Goal: Participate in discussion: Engage in conversation with other users on a specific topic

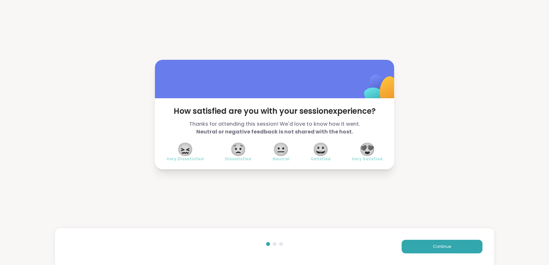
click at [370, 146] on span "😍" at bounding box center [367, 150] width 16 height 12
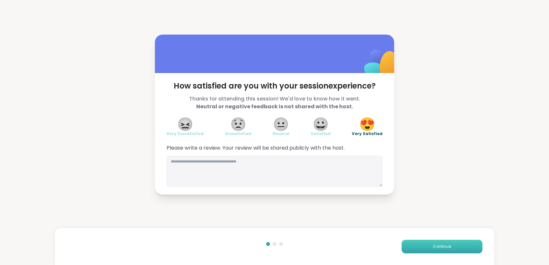
click at [433, 247] on span "Continue" at bounding box center [442, 247] width 18 height 6
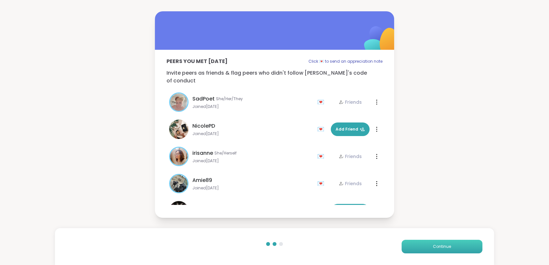
click at [433, 247] on span "Continue" at bounding box center [442, 247] width 18 height 6
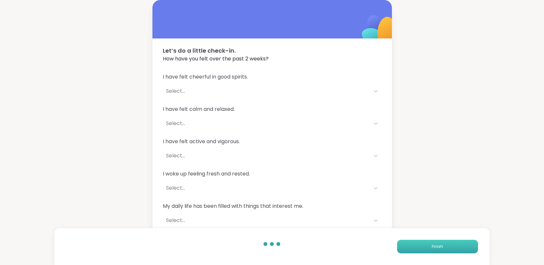
click at [429, 247] on button "Finish" at bounding box center [437, 247] width 81 height 14
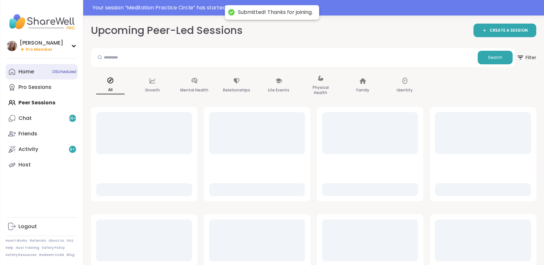
click at [55, 70] on span "13 Scheduled" at bounding box center [64, 71] width 24 height 5
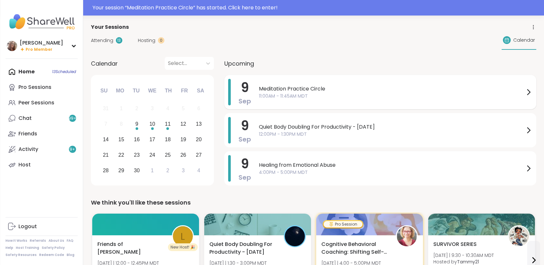
click at [254, 91] on div "9 Sep Meditation Practice Circle 11:00AM - 11:45AM MDT" at bounding box center [380, 92] width 312 height 34
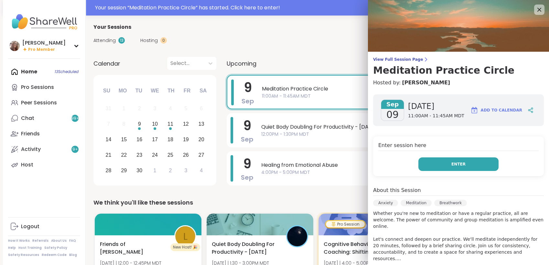
click at [432, 157] on button "Enter" at bounding box center [458, 164] width 80 height 14
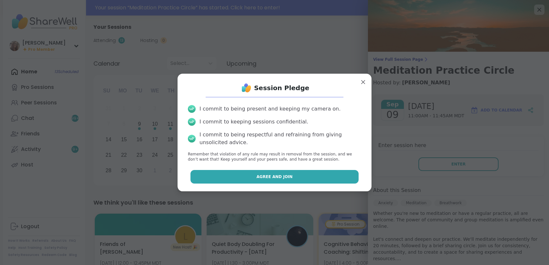
click at [332, 172] on button "Agree and Join" at bounding box center [274, 177] width 168 height 14
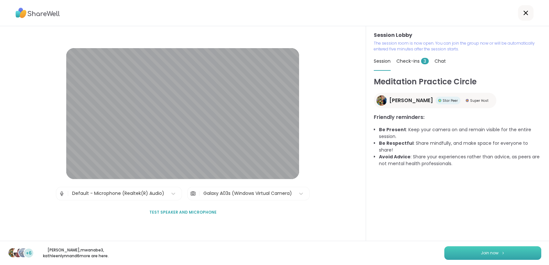
click at [501, 254] on img at bounding box center [503, 253] width 4 height 4
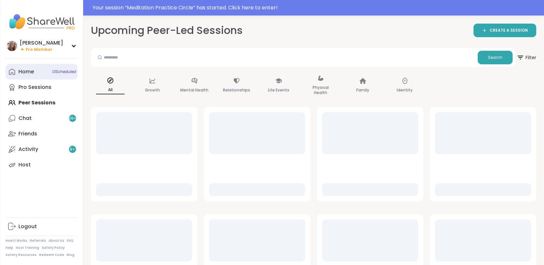
click at [58, 72] on span "13 Scheduled" at bounding box center [64, 71] width 24 height 5
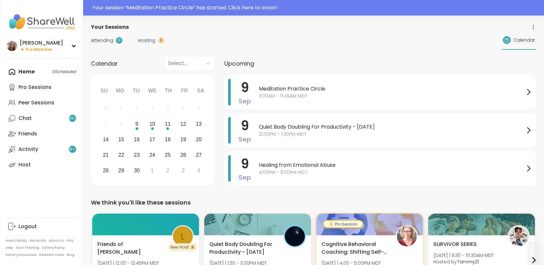
click at [277, 95] on span "11:00AM - 11:45AM MDT" at bounding box center [391, 96] width 265 height 7
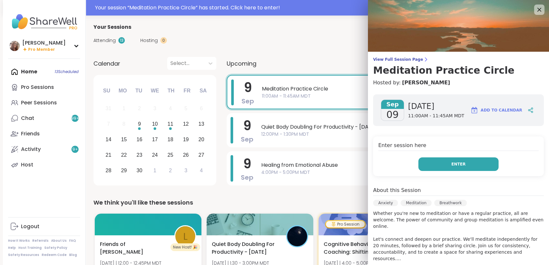
click at [418, 161] on button "Enter" at bounding box center [458, 164] width 80 height 14
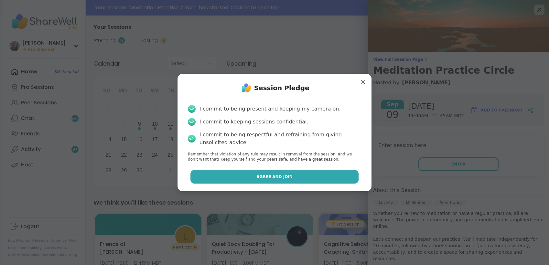
click at [342, 172] on button "Agree and Join" at bounding box center [274, 177] width 168 height 14
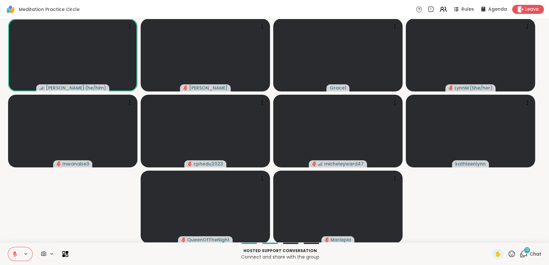
drag, startPoint x: 527, startPoint y: 251, endPoint x: 522, endPoint y: 255, distance: 6.7
click at [522, 255] on icon at bounding box center [524, 254] width 8 height 8
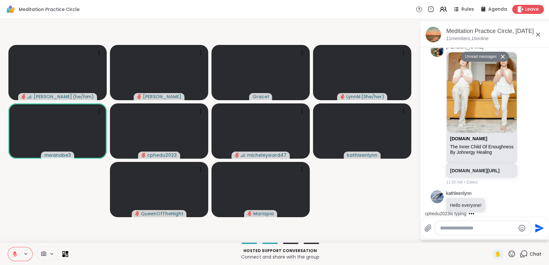
scroll to position [1053, 0]
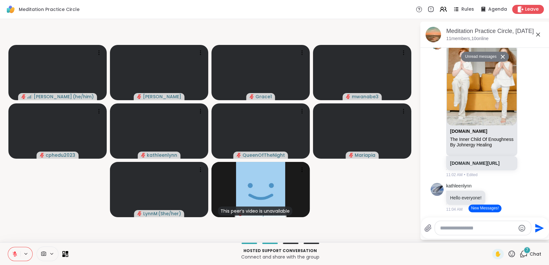
click at [16, 251] on icon at bounding box center [15, 254] width 6 height 6
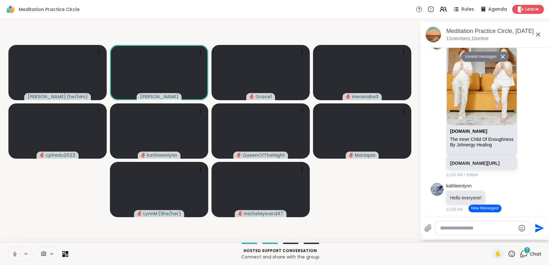
click at [12, 256] on icon at bounding box center [15, 254] width 6 height 6
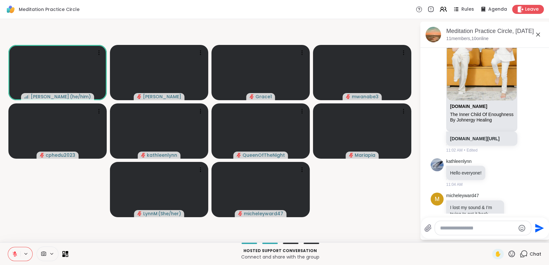
scroll to position [1043, 0]
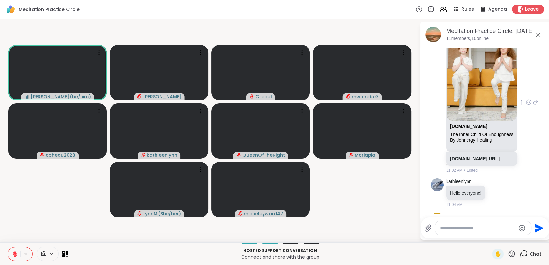
click at [473, 166] on div "[DOMAIN_NAME][URL]" at bounding box center [481, 159] width 71 height 14
click at [484, 161] on link "[DOMAIN_NAME][URL]" at bounding box center [474, 158] width 49 height 5
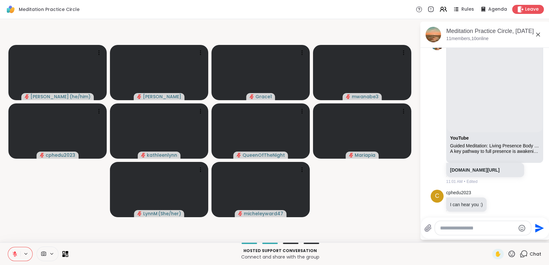
scroll to position [423, 0]
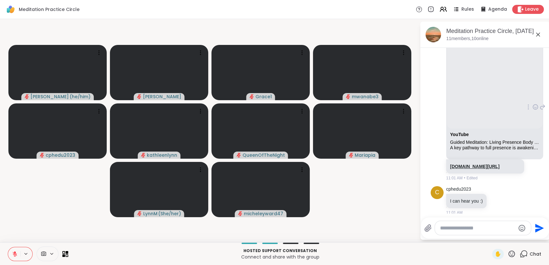
click at [489, 169] on link "[DOMAIN_NAME][URL]" at bounding box center [474, 166] width 49 height 5
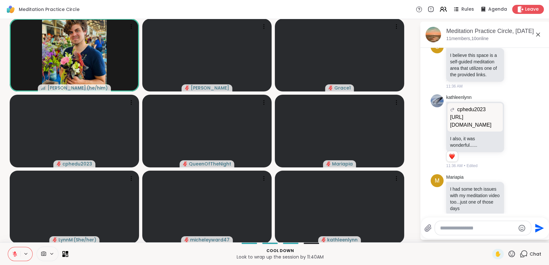
scroll to position [2022, 0]
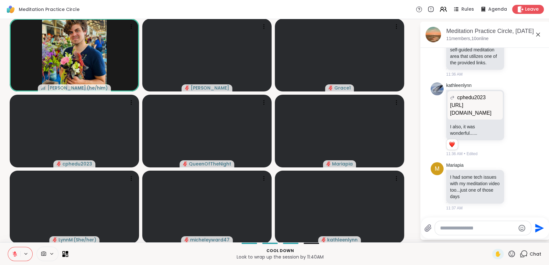
click at [446, 230] on textarea "Type your message" at bounding box center [477, 228] width 75 height 6
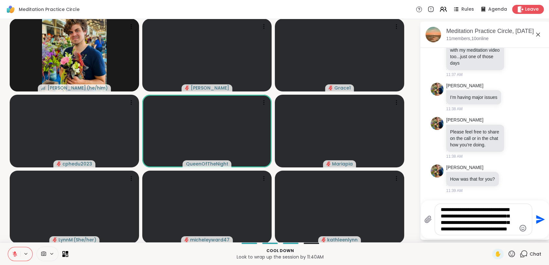
scroll to position [0, 0]
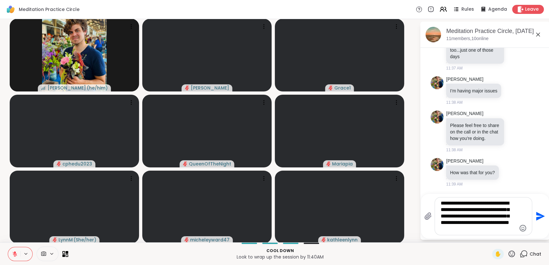
click at [14, 252] on icon at bounding box center [15, 254] width 6 height 6
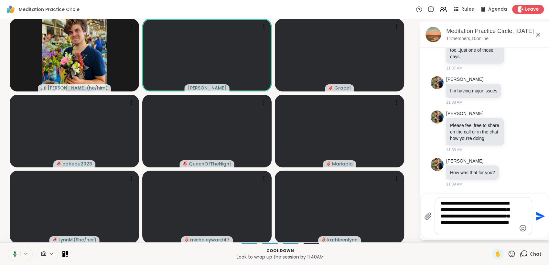
click at [442, 231] on textarea "**********" at bounding box center [478, 216] width 75 height 32
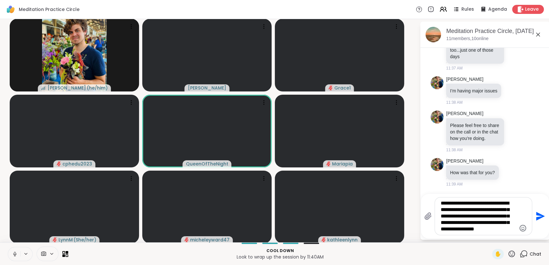
type textarea "**********"
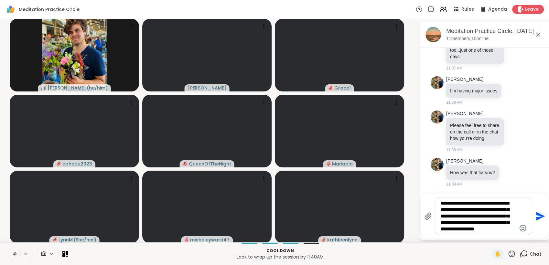
click at [536, 214] on icon "Send" at bounding box center [540, 216] width 9 height 9
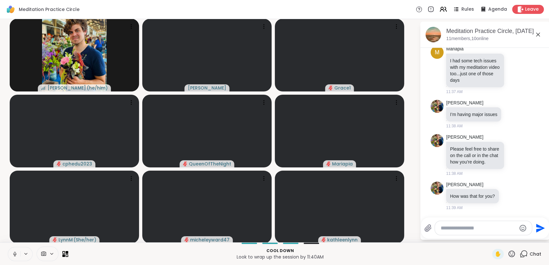
scroll to position [2238, 0]
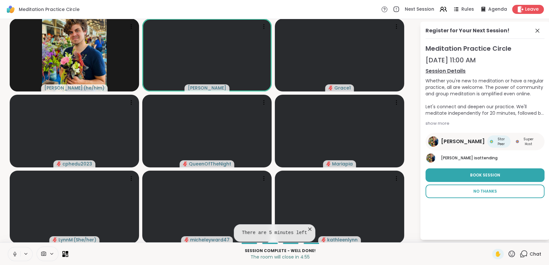
click at [486, 190] on span "No Thanks" at bounding box center [485, 192] width 24 height 6
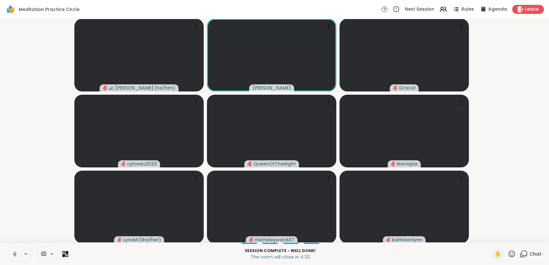
click at [15, 252] on icon at bounding box center [15, 254] width 6 height 6
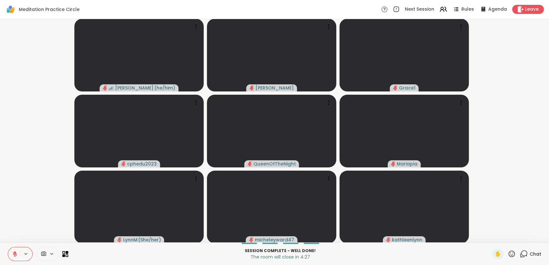
click at [14, 252] on icon at bounding box center [15, 252] width 2 height 3
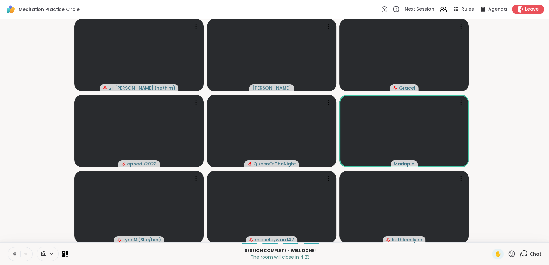
click at [23, 232] on video-player-container "[PERSON_NAME] ( he/him ) [PERSON_NAME] Grace1 cphedu2023 QueenOfTheNight [PERSO…" at bounding box center [274, 131] width 541 height 218
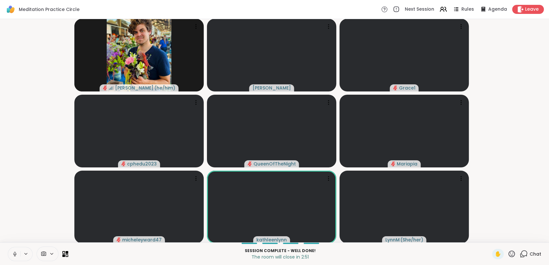
click at [13, 255] on icon at bounding box center [15, 254] width 6 height 6
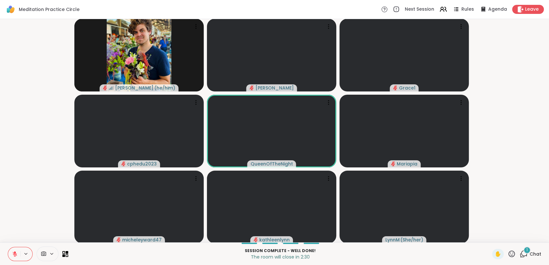
click at [530, 252] on span "Chat" at bounding box center [536, 254] width 12 height 6
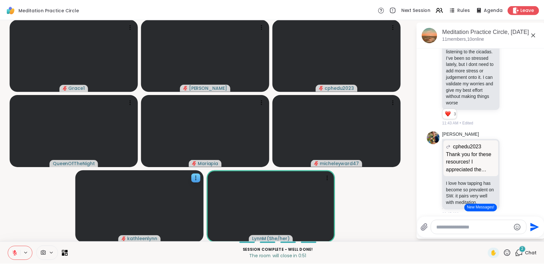
scroll to position [2464, 0]
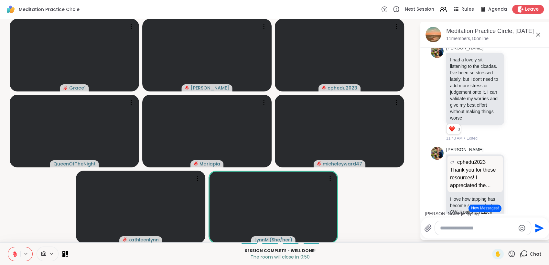
click at [13, 257] on button at bounding box center [14, 254] width 12 height 14
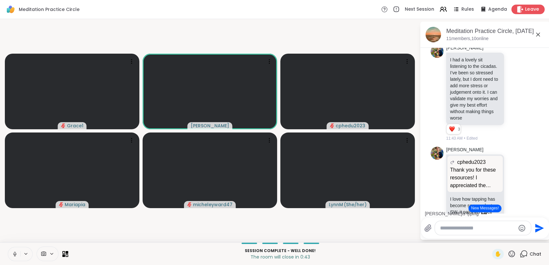
click at [519, 11] on div "Leave" at bounding box center [528, 9] width 33 height 9
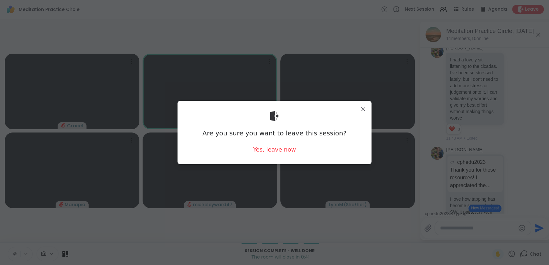
click at [273, 148] on div "Yes, leave now" at bounding box center [274, 150] width 43 height 8
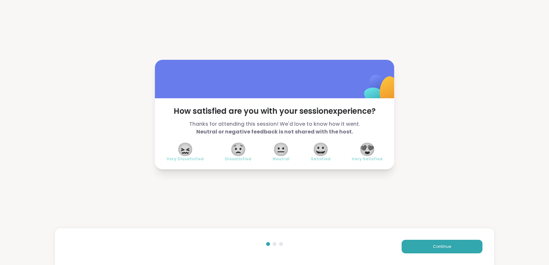
click at [362, 151] on span "😍" at bounding box center [367, 150] width 16 height 12
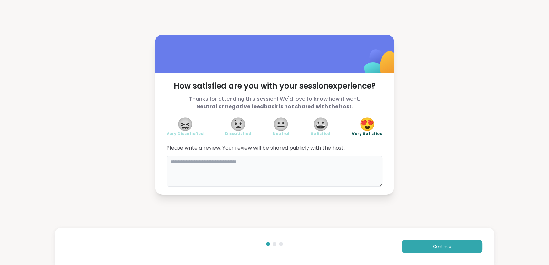
click at [308, 167] on textarea at bounding box center [275, 171] width 216 height 31
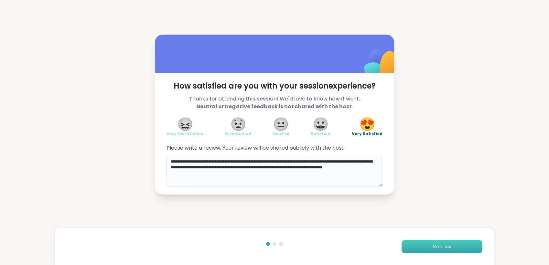
type textarea "**********"
click at [420, 247] on button "Continue" at bounding box center [442, 247] width 81 height 14
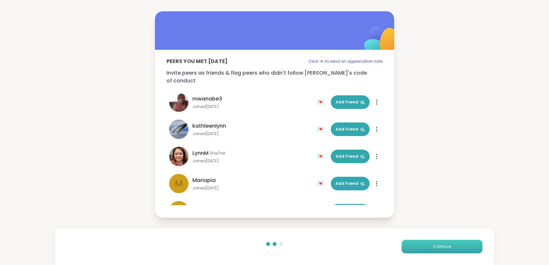
click at [421, 246] on button "Continue" at bounding box center [442, 247] width 81 height 14
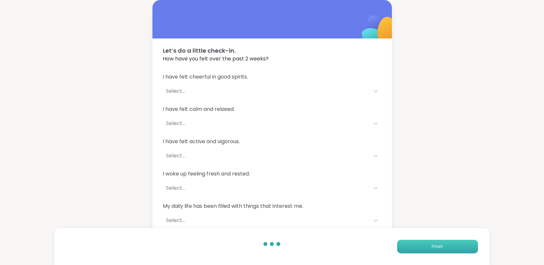
click at [421, 246] on button "Finish" at bounding box center [437, 247] width 81 height 14
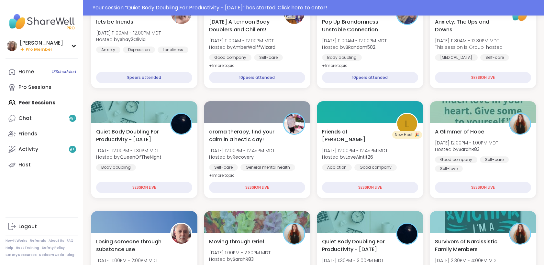
scroll to position [131, 0]
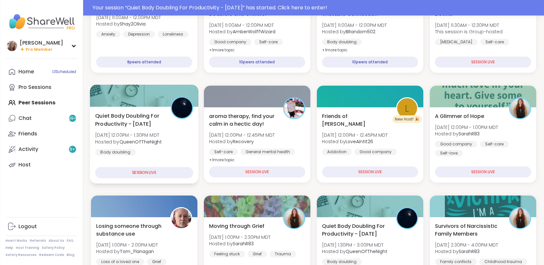
click at [191, 150] on div "Quiet Body Doubling For Productivity - [DATE] [DATE] 12:00PM - 1:30PM MDT Hoste…" at bounding box center [144, 134] width 98 height 44
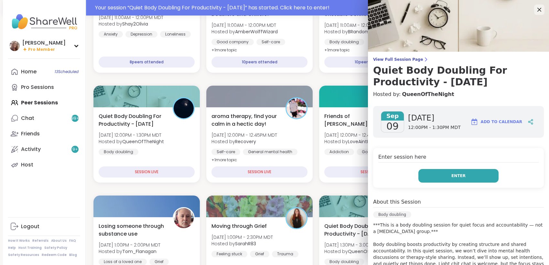
click at [469, 176] on button "Enter" at bounding box center [458, 176] width 80 height 14
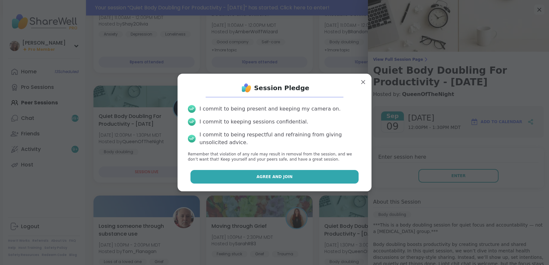
click at [320, 177] on button "Agree and Join" at bounding box center [274, 177] width 168 height 14
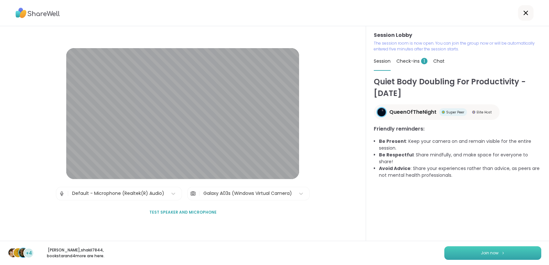
click at [457, 255] on button "Join now" at bounding box center [492, 253] width 97 height 14
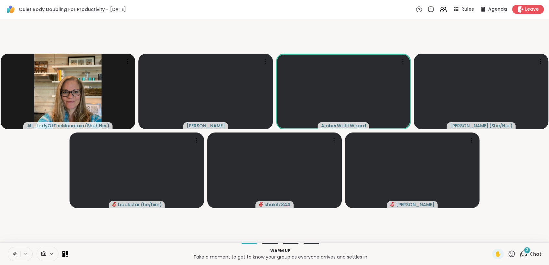
click at [15, 251] on button at bounding box center [14, 254] width 12 height 14
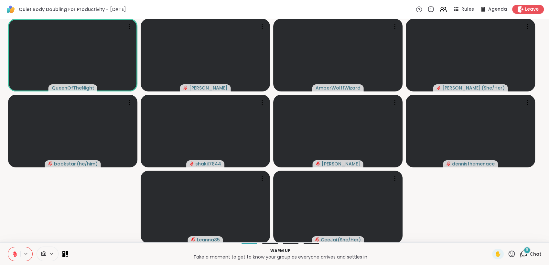
click at [20, 254] on button at bounding box center [14, 254] width 12 height 14
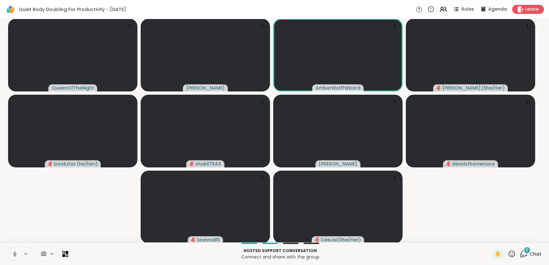
click at [16, 253] on icon at bounding box center [15, 254] width 6 height 6
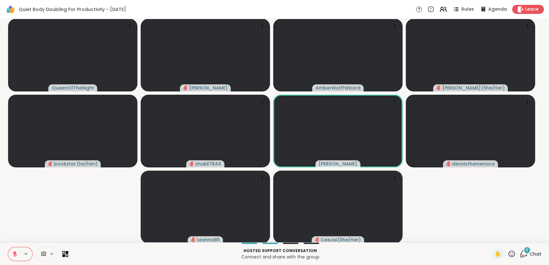
click at [16, 251] on button at bounding box center [14, 254] width 12 height 14
click at [14, 252] on icon at bounding box center [15, 254] width 6 height 6
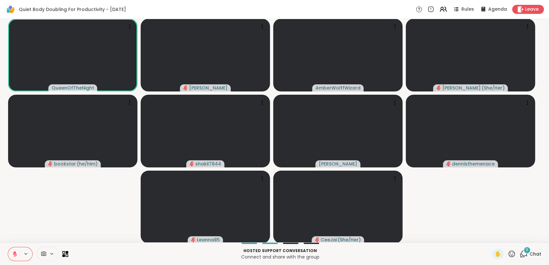
click at [526, 248] on div "Hosted support conversation Connect and share with the group ✋ 6 Chat" at bounding box center [274, 254] width 549 height 23
click at [524, 249] on div "6" at bounding box center [526, 250] width 7 height 7
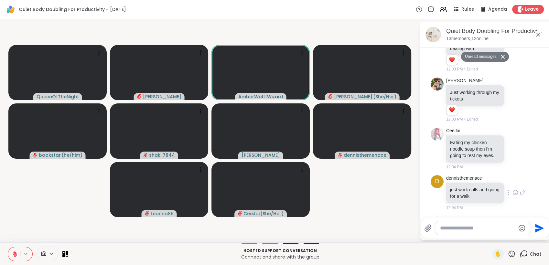
scroll to position [176, 0]
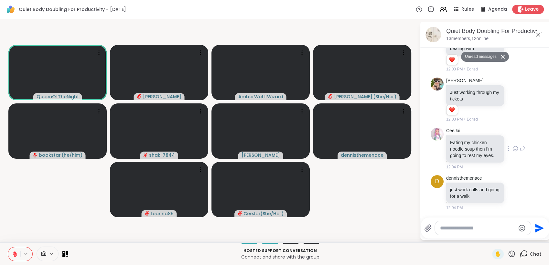
click at [512, 146] on icon at bounding box center [515, 149] width 6 height 6
click at [512, 135] on div "Select Reaction: Heart" at bounding box center [515, 138] width 6 height 6
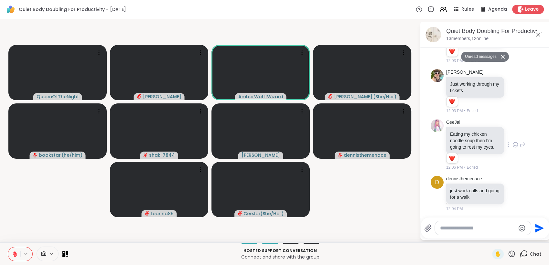
scroll to position [186, 0]
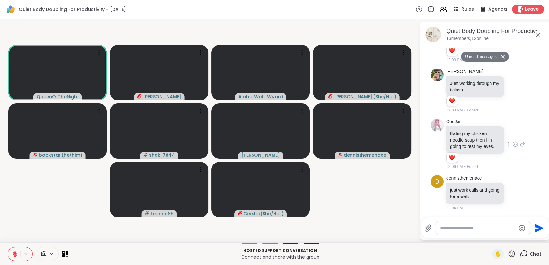
click at [469, 227] on textarea "Type your message" at bounding box center [477, 228] width 75 height 6
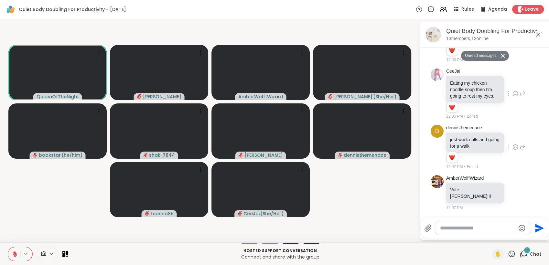
scroll to position [214, 0]
click at [496, 254] on span "✋" at bounding box center [498, 254] width 6 height 8
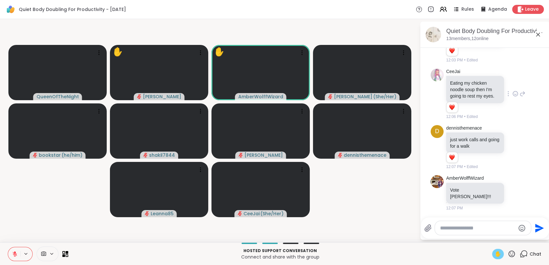
click at [508, 254] on icon at bounding box center [512, 254] width 8 height 8
click at [518, 237] on span "🌟" at bounding box center [521, 237] width 6 height 8
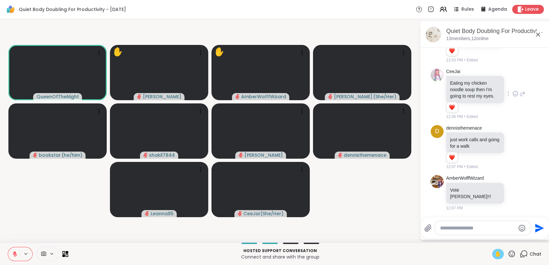
click at [13, 252] on icon at bounding box center [15, 254] width 6 height 6
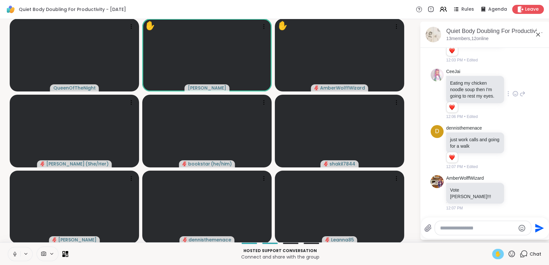
click at [495, 255] on span "✋" at bounding box center [498, 254] width 6 height 8
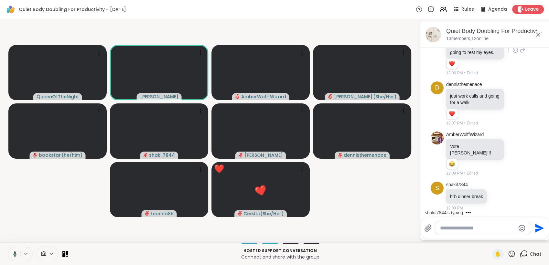
scroll to position [318, 0]
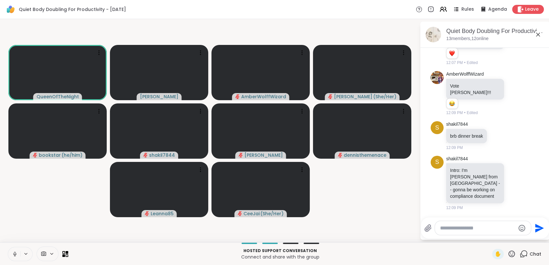
click at [14, 250] on button at bounding box center [14, 254] width 12 height 14
click at [13, 254] on icon at bounding box center [15, 254] width 5 height 5
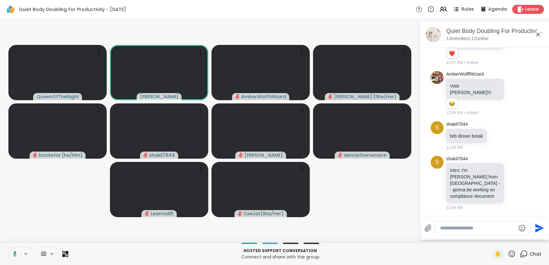
click at [14, 254] on icon at bounding box center [14, 254] width 6 height 6
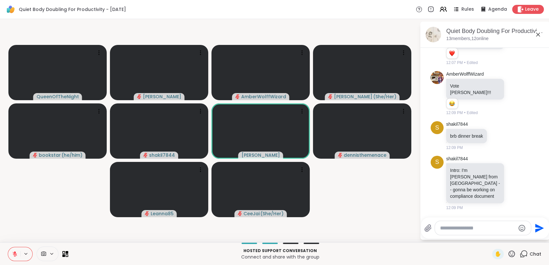
click at [508, 253] on icon at bounding box center [512, 254] width 8 height 8
click at [518, 236] on span "🌟" at bounding box center [521, 237] width 6 height 8
click at [509, 253] on icon at bounding box center [512, 254] width 6 height 6
click at [518, 239] on span "🌟" at bounding box center [521, 237] width 6 height 8
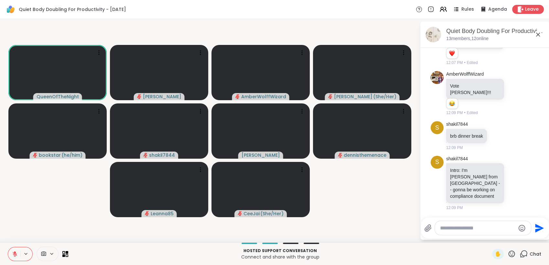
click at [446, 225] on textarea "Type your message" at bounding box center [477, 228] width 75 height 6
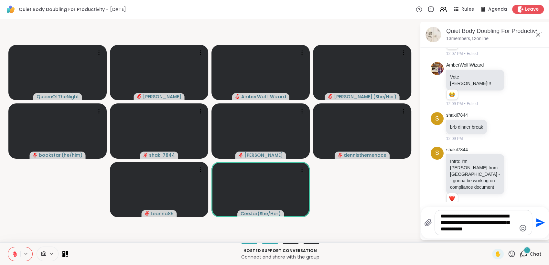
scroll to position [409, 0]
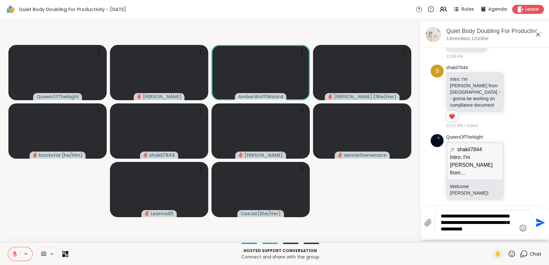
click at [10, 252] on button at bounding box center [14, 254] width 12 height 14
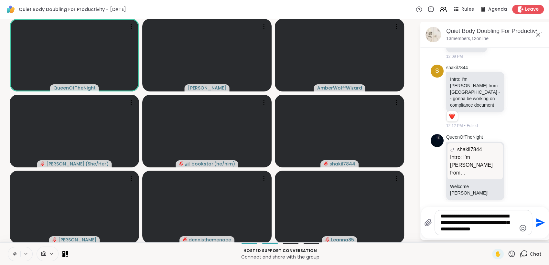
type textarea "**********"
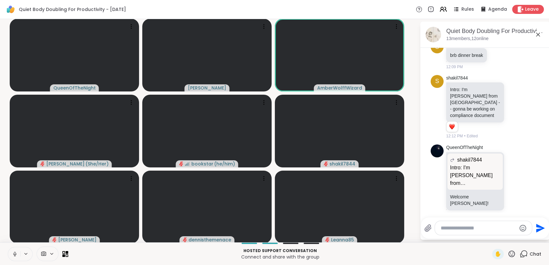
scroll to position [459, 0]
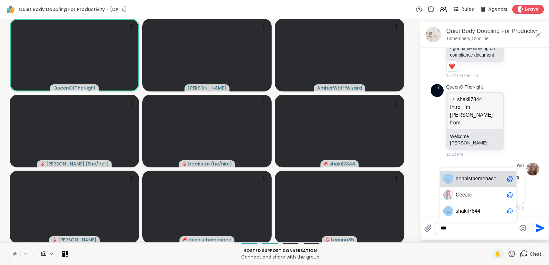
click at [14, 256] on icon at bounding box center [15, 254] width 6 height 6
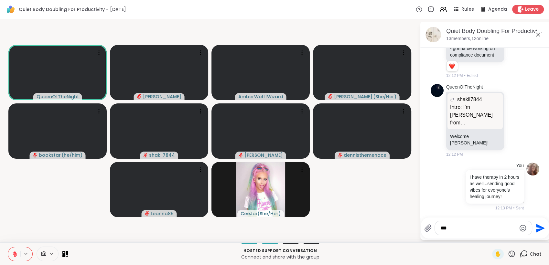
click at [455, 227] on textarea "***" at bounding box center [478, 228] width 75 height 6
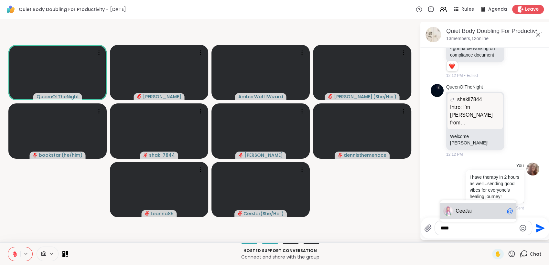
click at [459, 210] on span "Cee" at bounding box center [460, 211] width 9 height 6
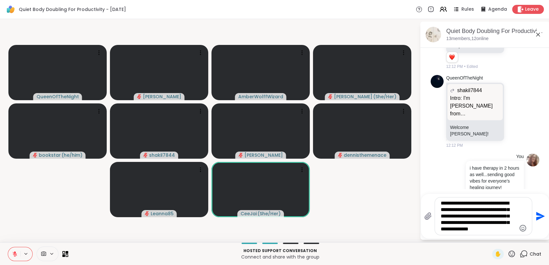
scroll to position [0, 0]
type textarea "**********"
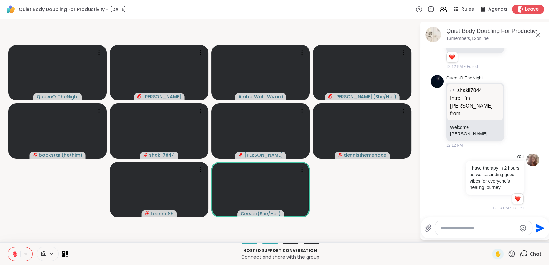
scroll to position [548, 0]
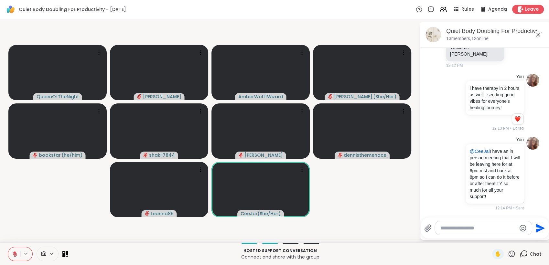
click at [12, 251] on button at bounding box center [14, 254] width 12 height 14
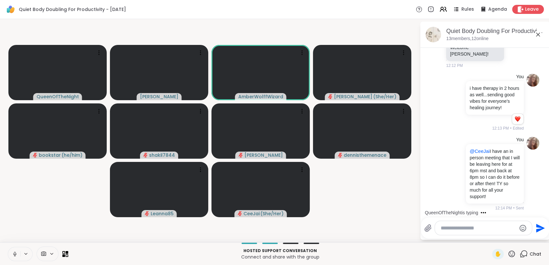
scroll to position [557, 0]
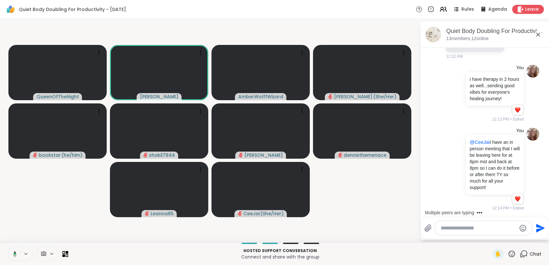
click at [16, 254] on icon at bounding box center [15, 254] width 2 height 2
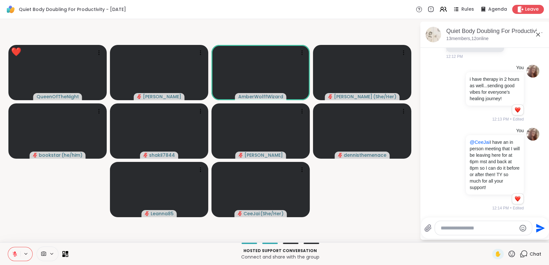
click at [508, 254] on icon at bounding box center [512, 254] width 8 height 8
click at [532, 233] on span "🎉" at bounding box center [535, 237] width 6 height 8
click at [508, 250] on icon at bounding box center [512, 254] width 8 height 8
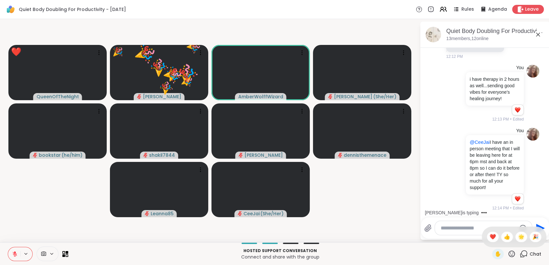
click at [517, 230] on div "✋ ❤️ 👍 🌟 🎉" at bounding box center [514, 237] width 65 height 21
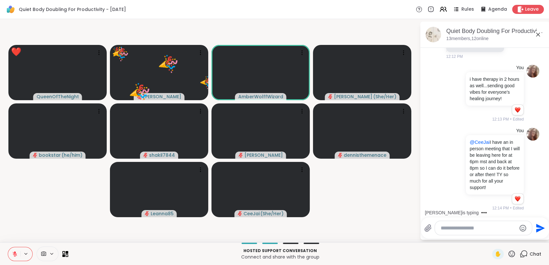
click at [517, 234] on div at bounding box center [483, 228] width 97 height 14
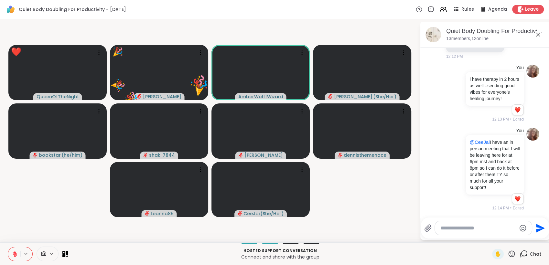
click at [508, 253] on icon at bounding box center [512, 254] width 8 height 8
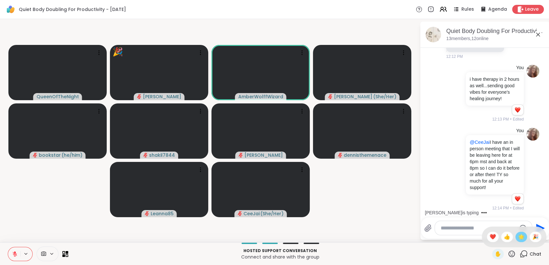
click at [518, 234] on span "🌟" at bounding box center [521, 237] width 6 height 8
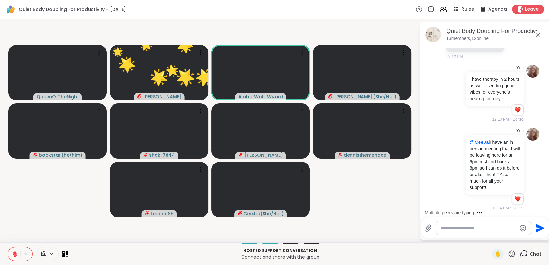
click at [508, 251] on icon at bounding box center [512, 254] width 8 height 8
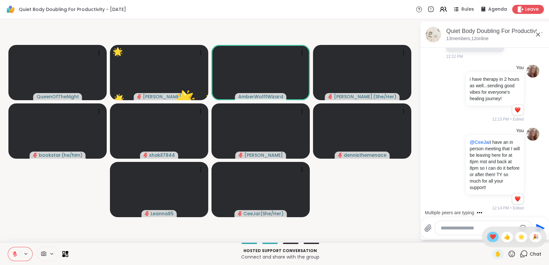
click at [487, 237] on div "❤️" at bounding box center [493, 237] width 12 height 10
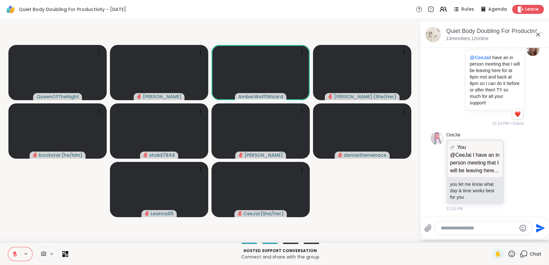
scroll to position [734, 0]
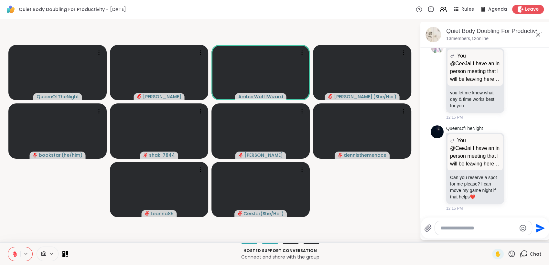
click at [15, 253] on icon at bounding box center [15, 254] width 6 height 6
click at [18, 257] on button at bounding box center [14, 254] width 12 height 14
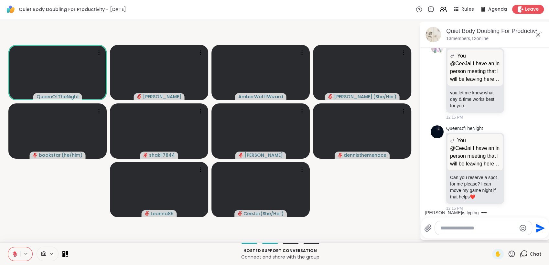
click at [18, 257] on button at bounding box center [14, 254] width 12 height 14
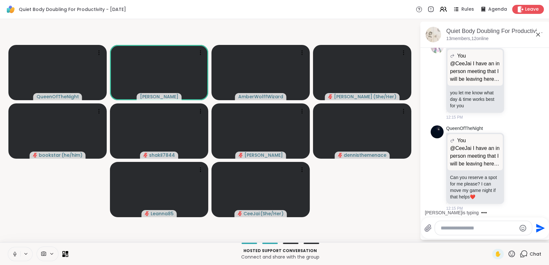
scroll to position [794, 0]
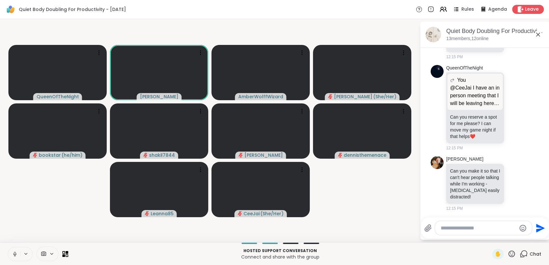
click at [16, 254] on icon at bounding box center [15, 254] width 6 height 6
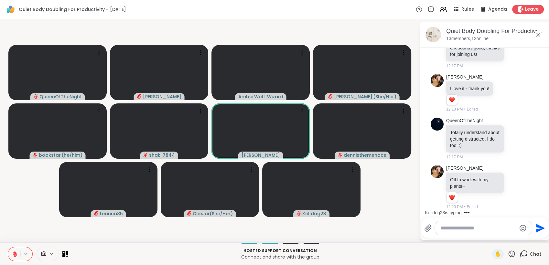
scroll to position [1415, 0]
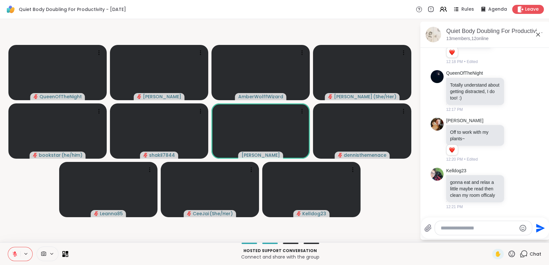
click at [453, 227] on textarea "Type your message" at bounding box center [478, 228] width 75 height 6
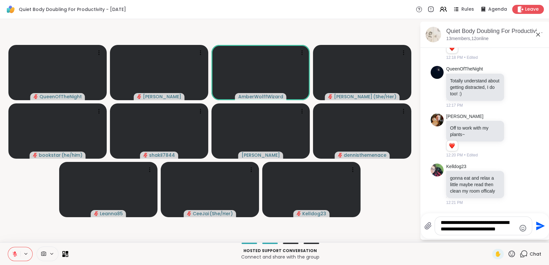
scroll to position [0, 0]
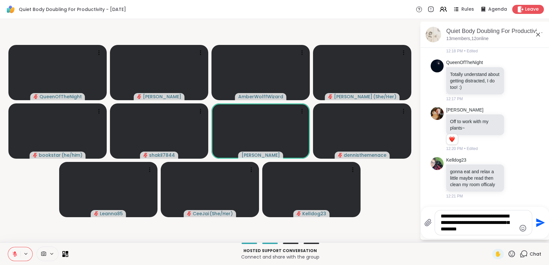
click at [486, 229] on textarea "**********" at bounding box center [478, 222] width 75 height 19
type textarea "**********"
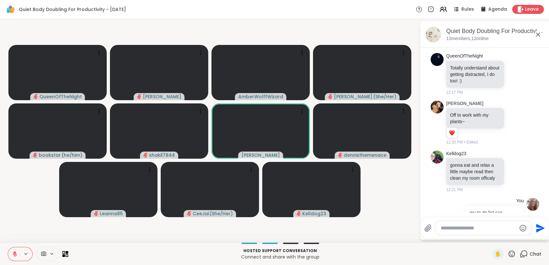
scroll to position [1475, 0]
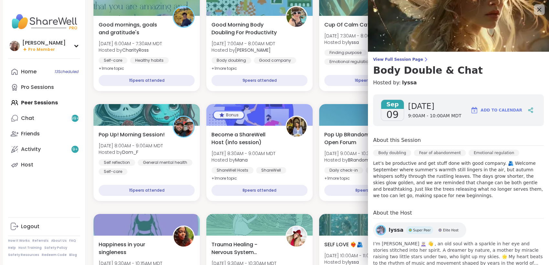
click at [535, 9] on icon at bounding box center [539, 9] width 8 height 8
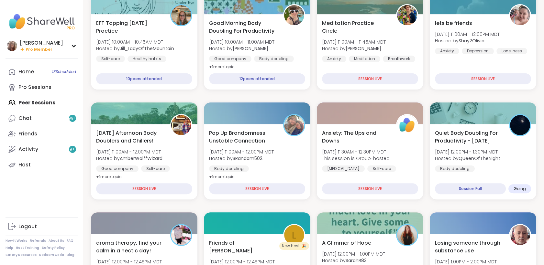
scroll to position [438, 0]
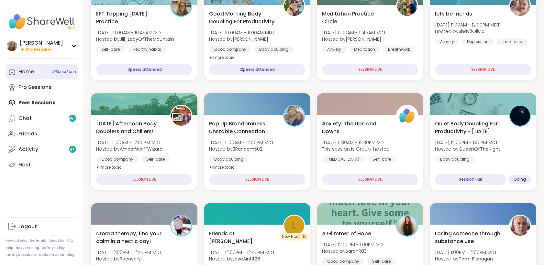
click at [61, 71] on span "13 Scheduled" at bounding box center [64, 71] width 24 height 5
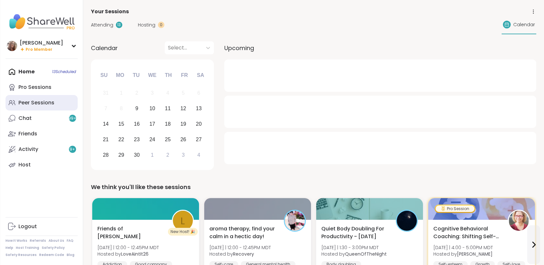
click at [64, 108] on link "Peer Sessions" at bounding box center [41, 103] width 72 height 16
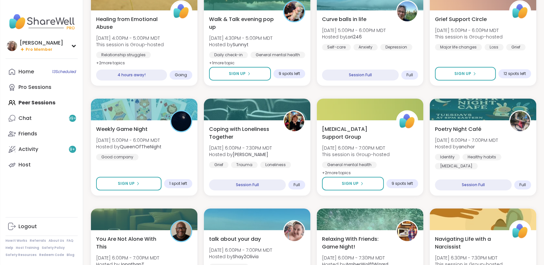
scroll to position [544, 0]
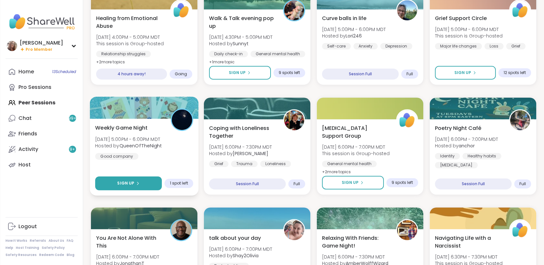
click at [147, 186] on button "Sign Up" at bounding box center [128, 184] width 67 height 14
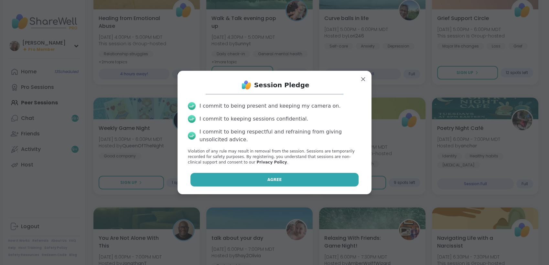
click at [234, 182] on button "Agree" at bounding box center [274, 180] width 168 height 14
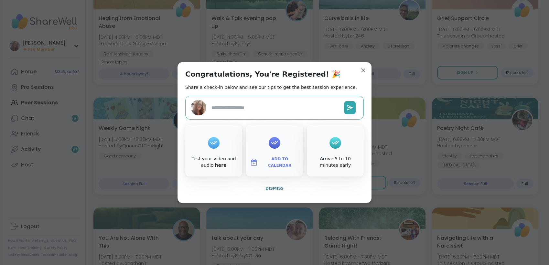
type textarea "*"
